Goal: Find contact information: Find contact information

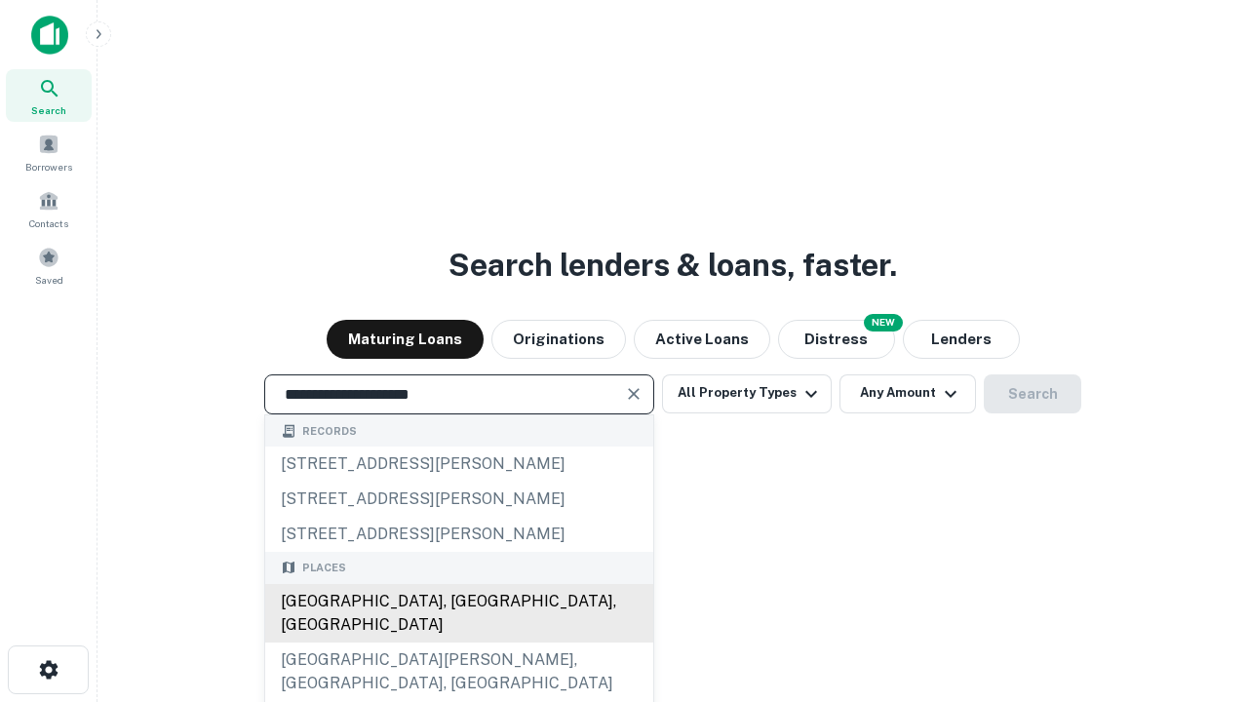
click at [458, 643] on div "Santa Monica, CA, USA" at bounding box center [459, 613] width 388 height 59
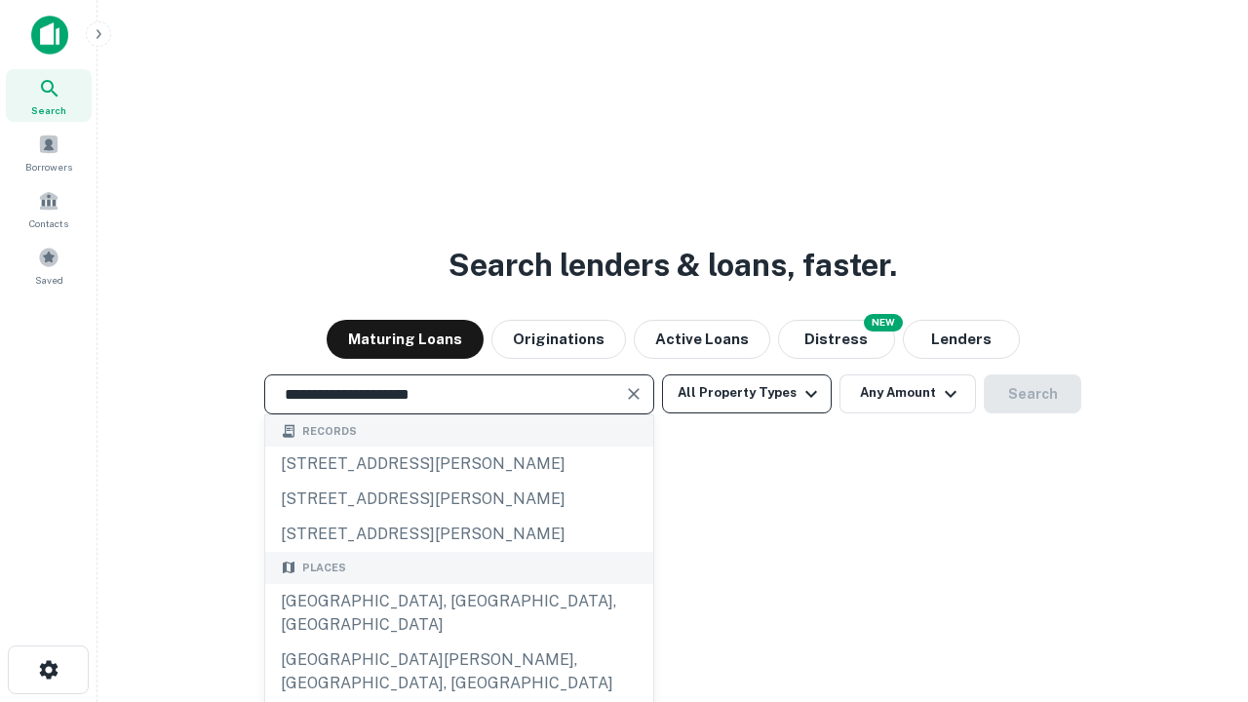
type input "**********"
click at [747, 393] on button "All Property Types" at bounding box center [747, 394] width 170 height 39
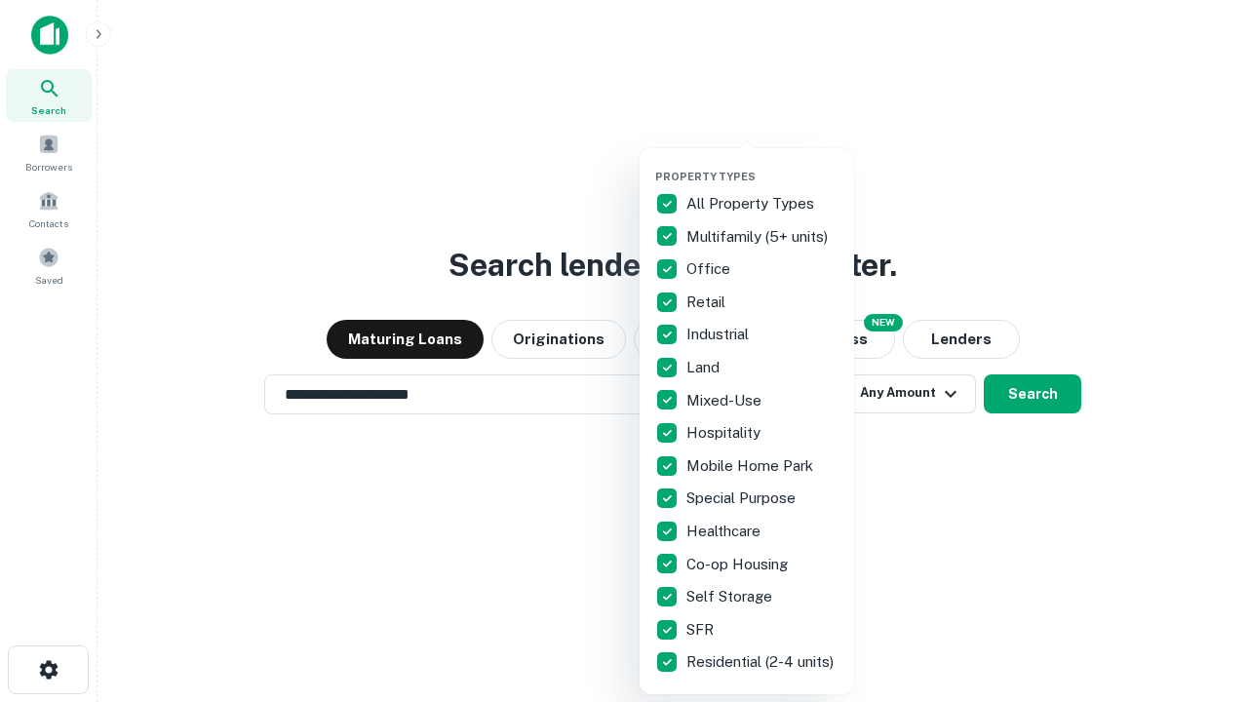
click at [763, 164] on button "button" at bounding box center [762, 164] width 215 height 1
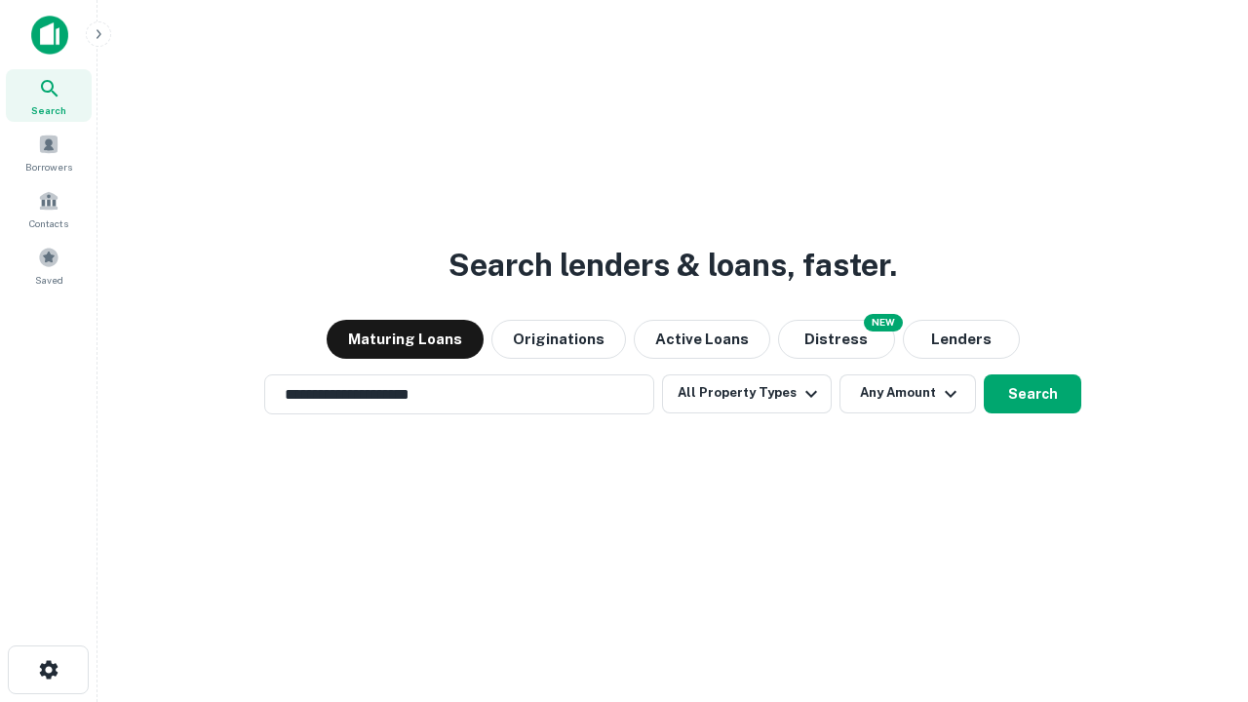
scroll to position [12, 235]
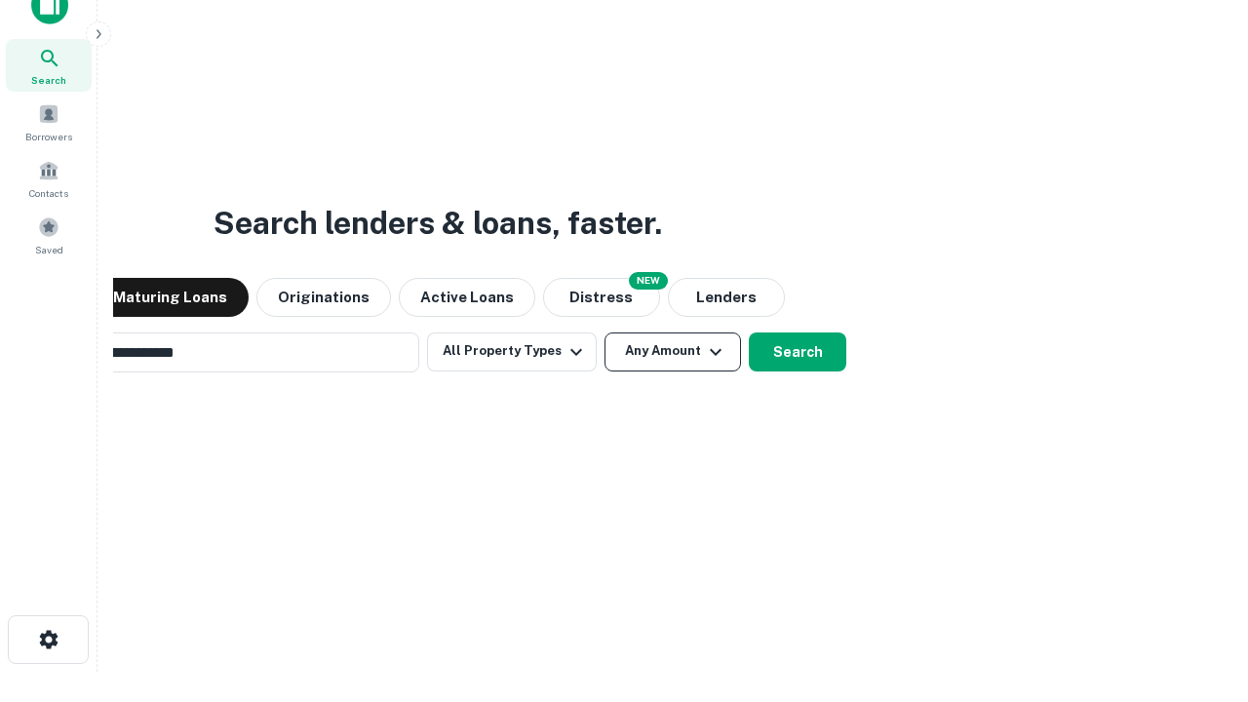
click at [605, 333] on button "Any Amount" at bounding box center [673, 352] width 137 height 39
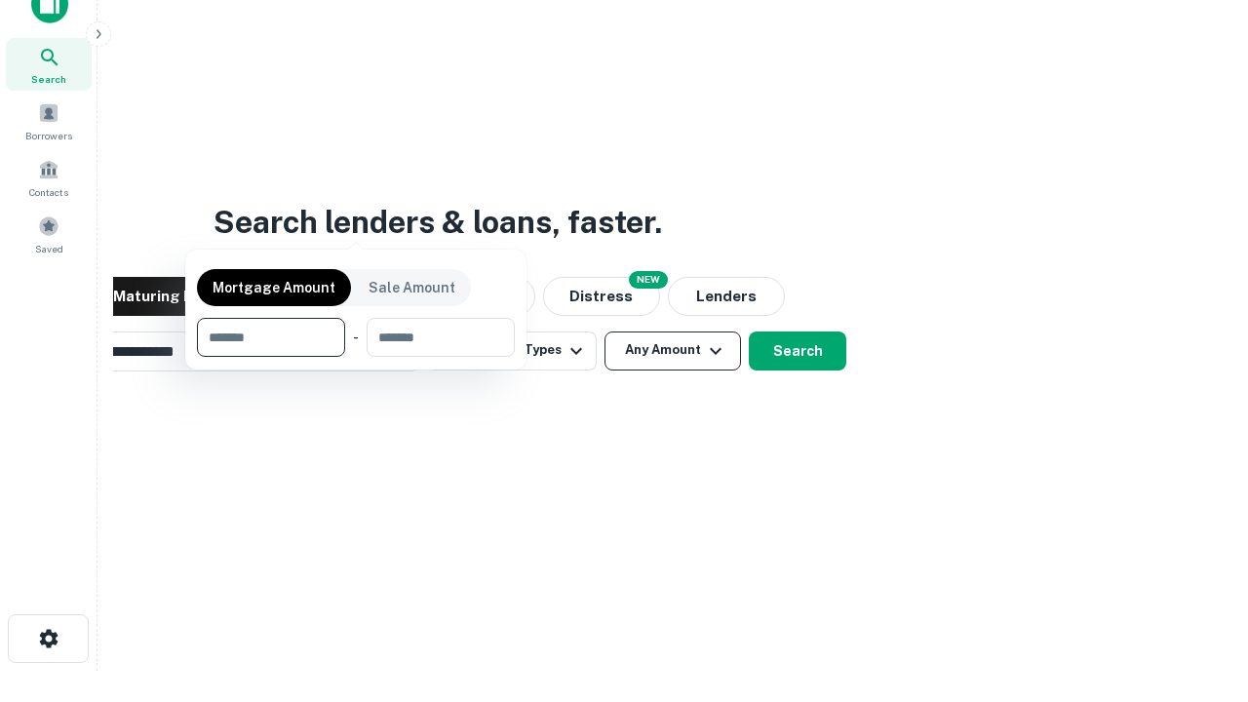
scroll to position [140, 552]
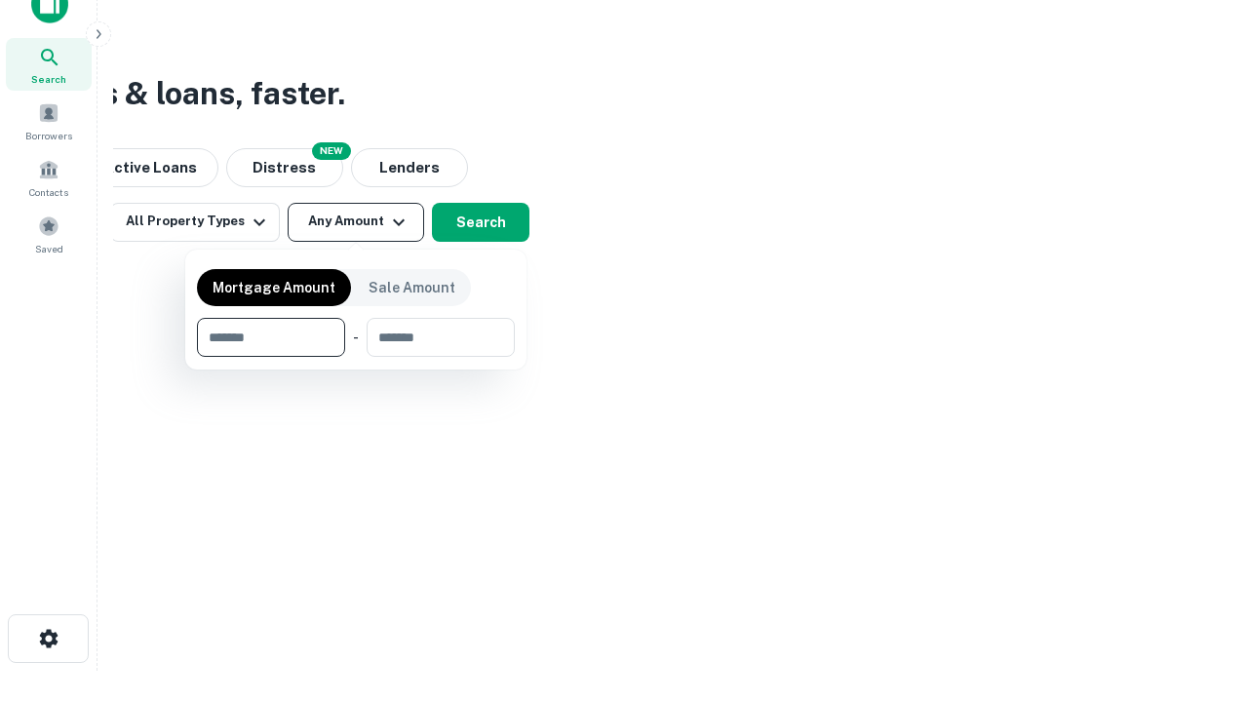
type input "*******"
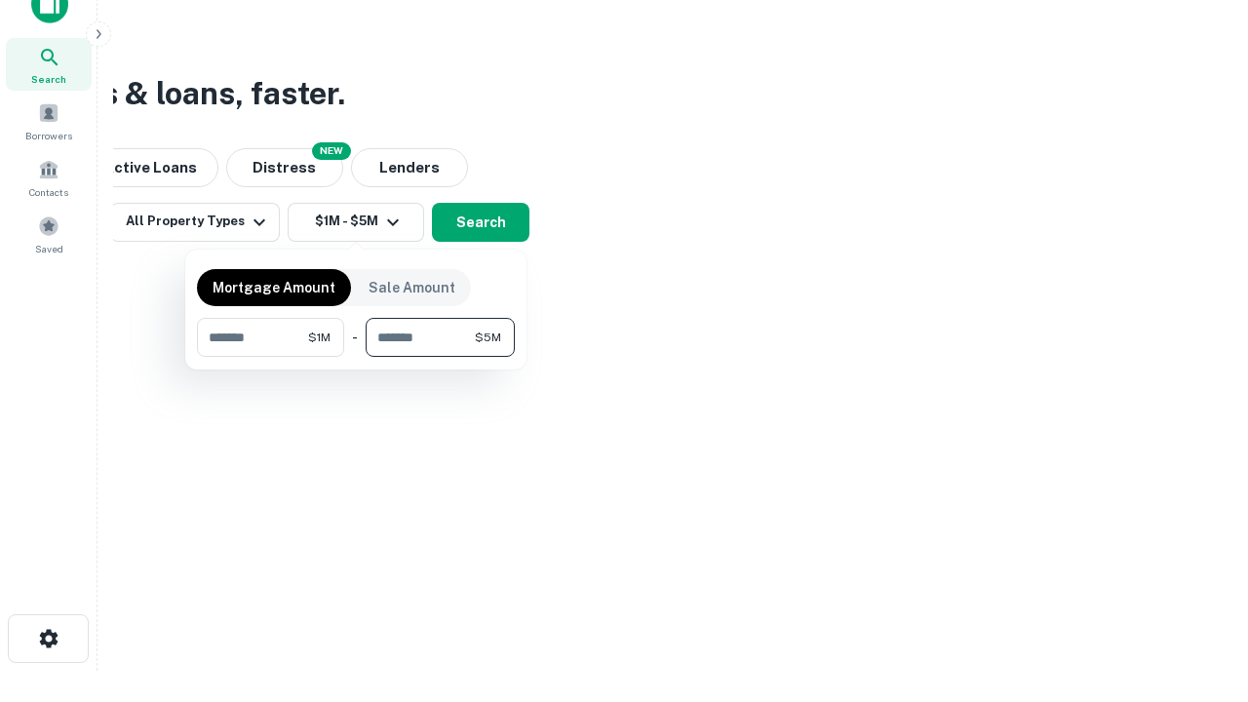
type input "*******"
click at [356, 357] on button "button" at bounding box center [356, 357] width 318 height 1
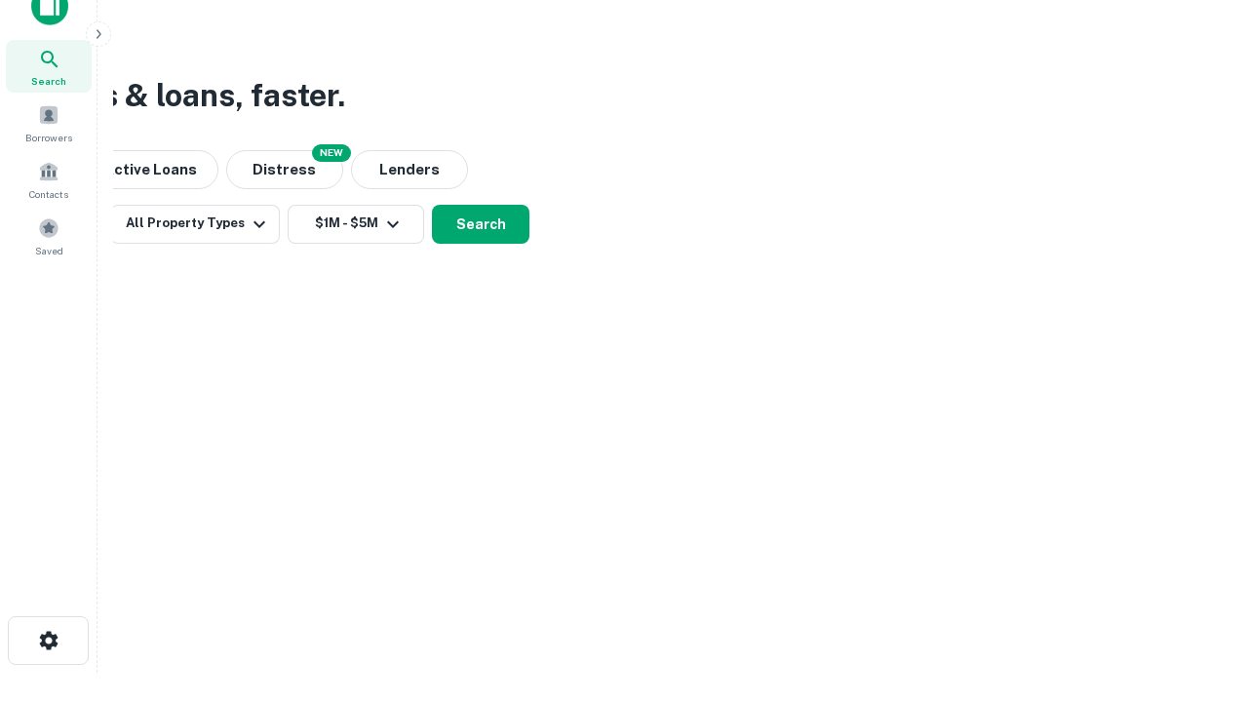
scroll to position [12, 360]
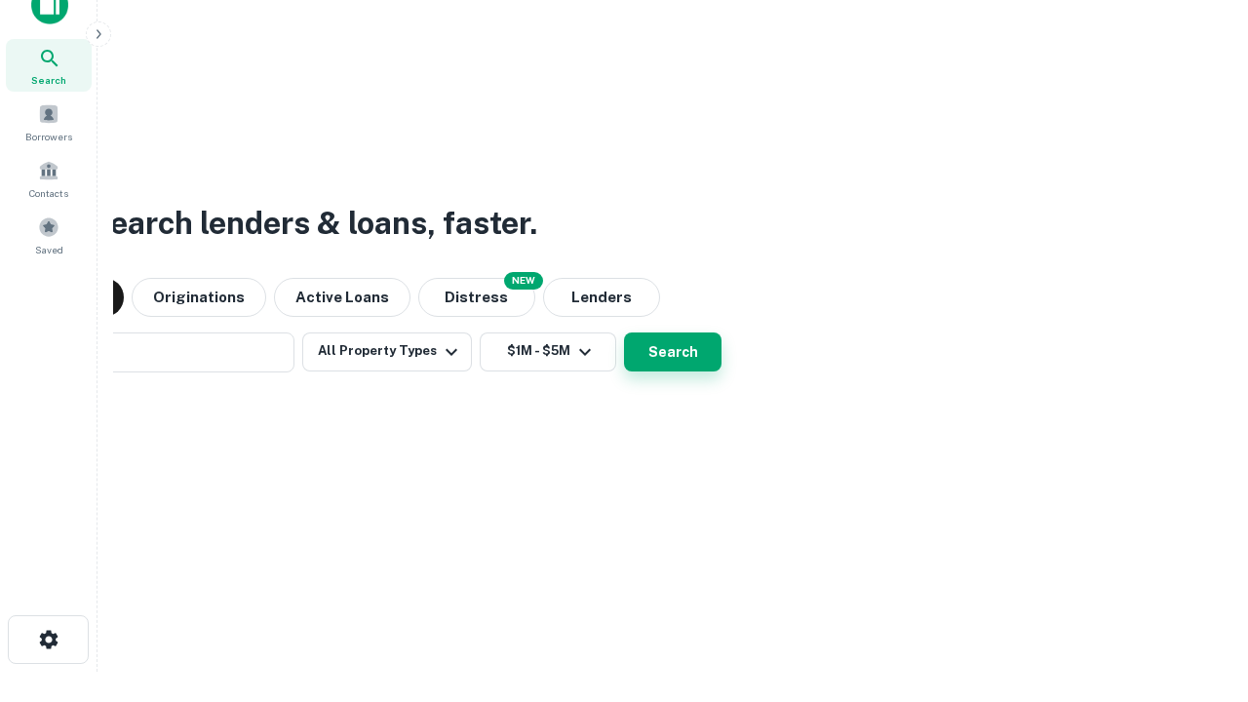
click at [624, 333] on button "Search" at bounding box center [673, 352] width 98 height 39
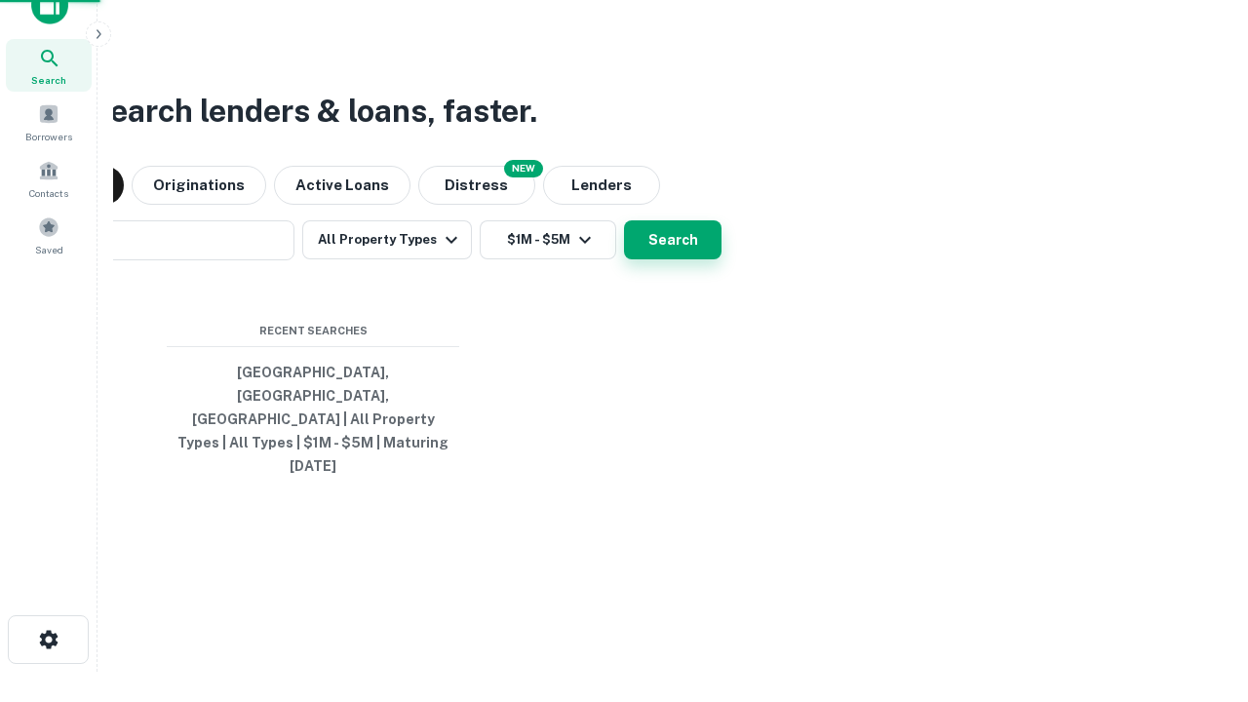
scroll to position [52, 552]
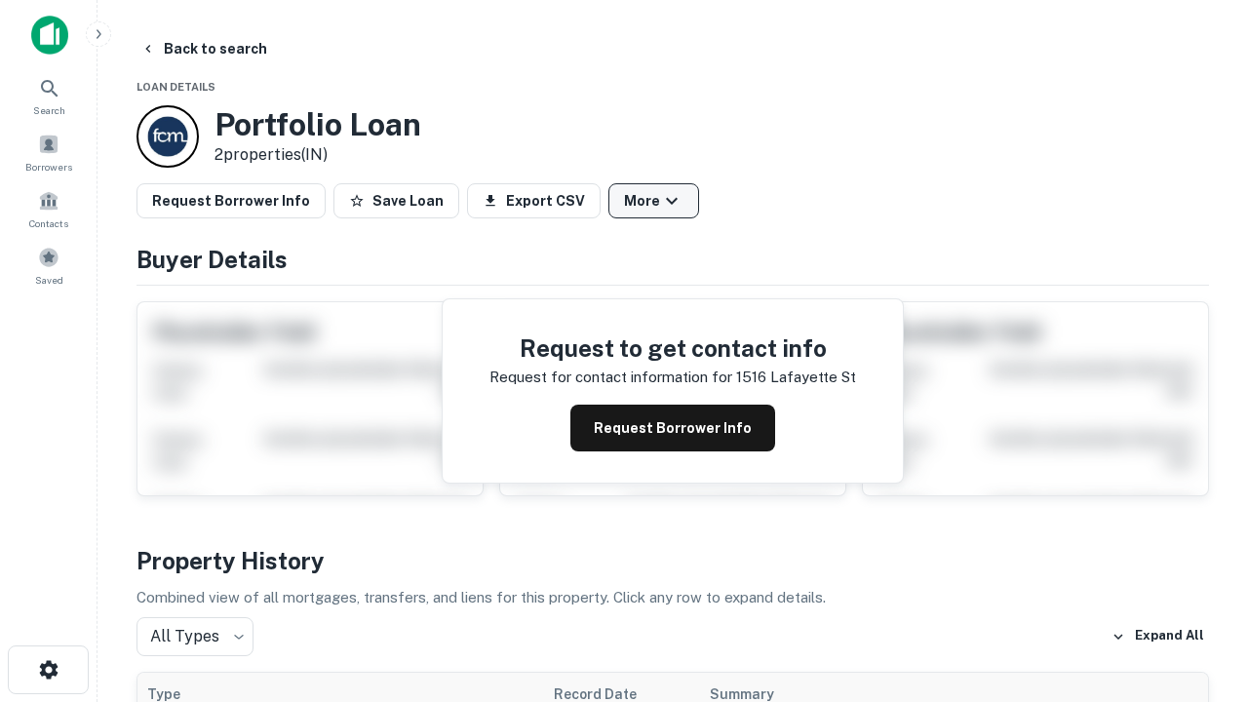
click at [653, 201] on button "More" at bounding box center [654, 200] width 91 height 35
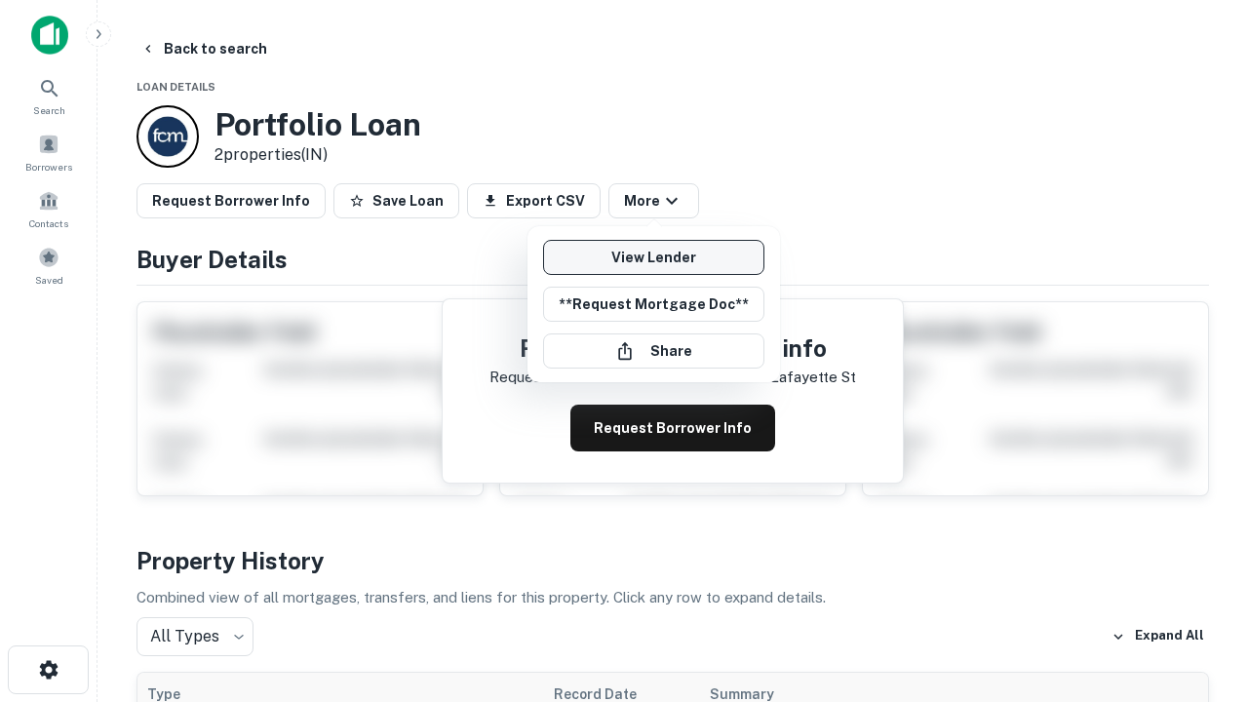
click at [653, 257] on link "View Lender" at bounding box center [653, 257] width 221 height 35
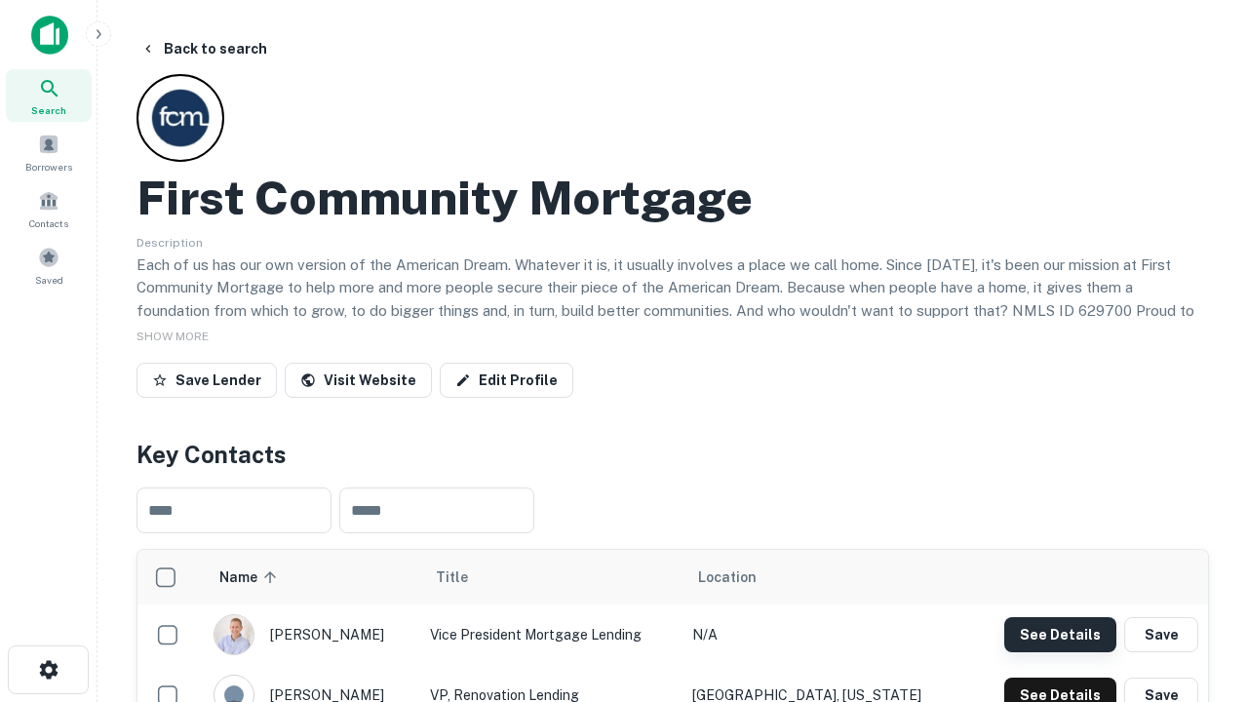
click at [1060, 634] on button "See Details" at bounding box center [1061, 634] width 112 height 35
click at [48, 670] on icon "button" at bounding box center [48, 669] width 23 height 23
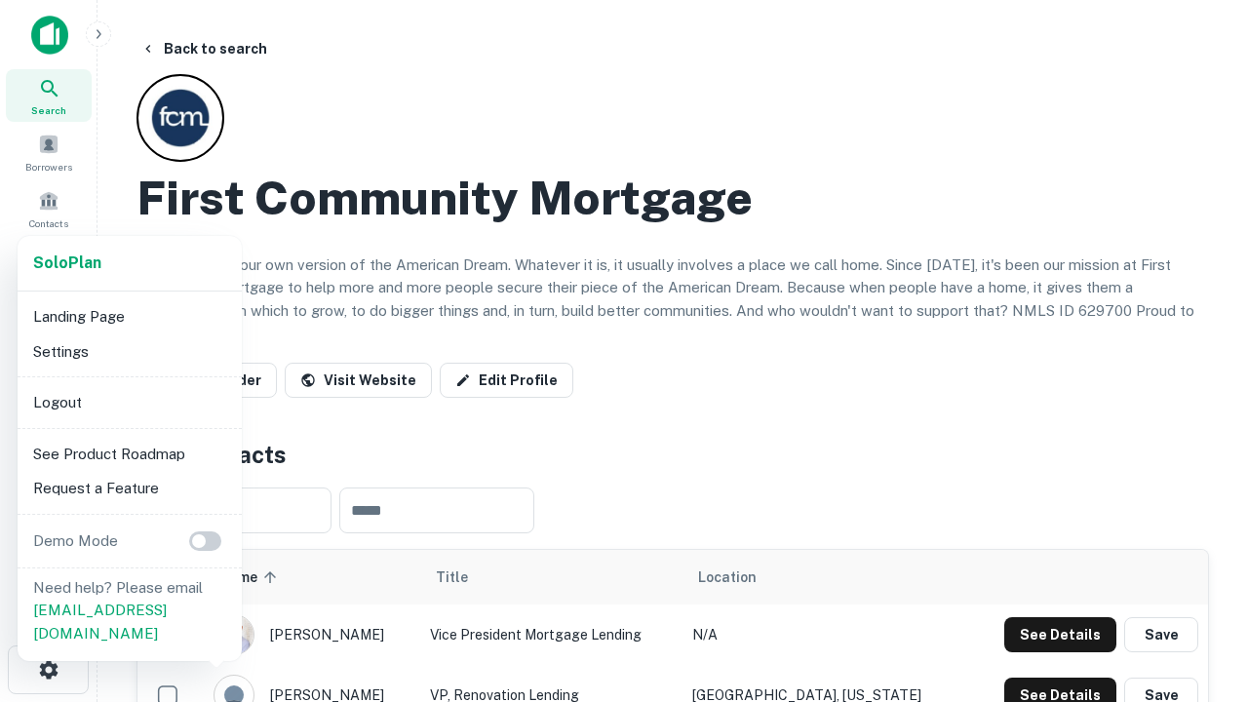
click at [129, 402] on li "Logout" at bounding box center [129, 402] width 209 height 35
